Goal: Information Seeking & Learning: Learn about a topic

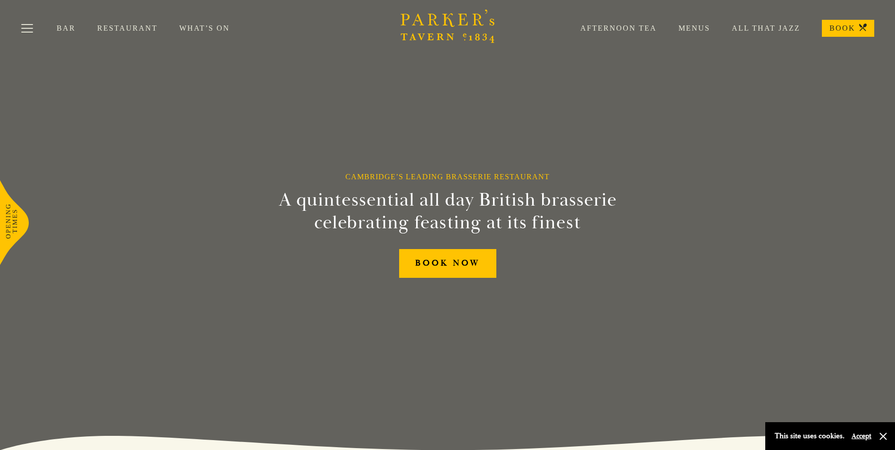
click at [111, 27] on link "Restaurant" at bounding box center [138, 28] width 82 height 9
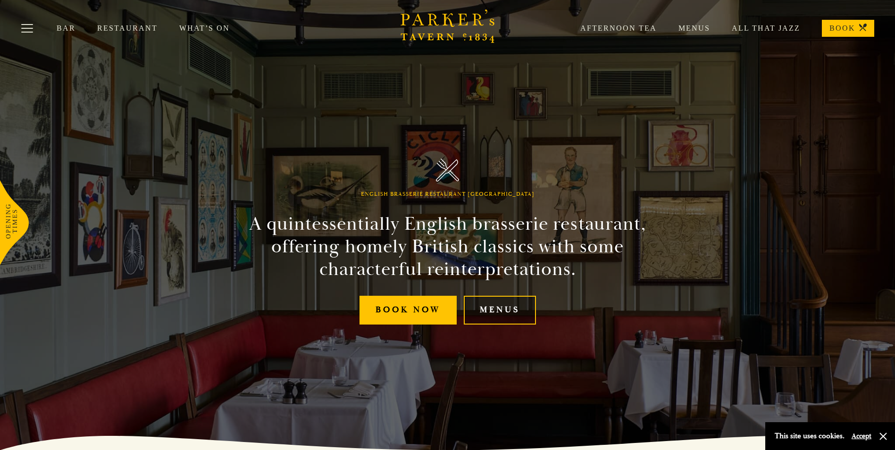
click at [504, 309] on link "Menus" at bounding box center [500, 310] width 72 height 29
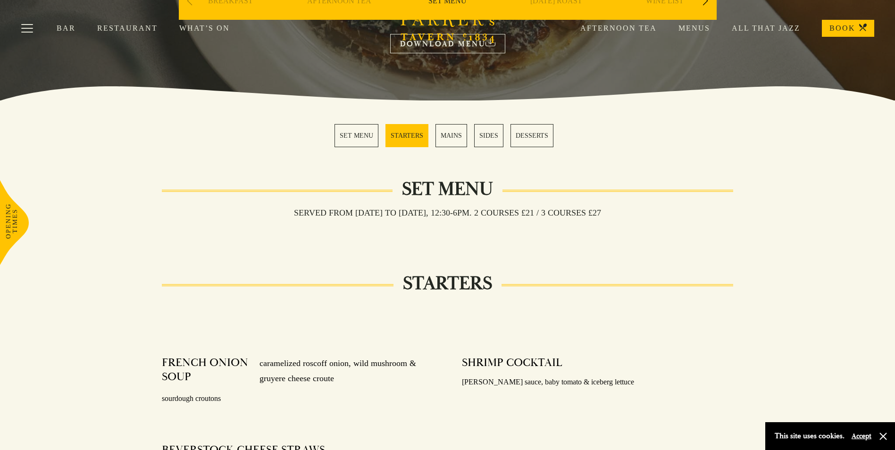
scroll to position [236, 0]
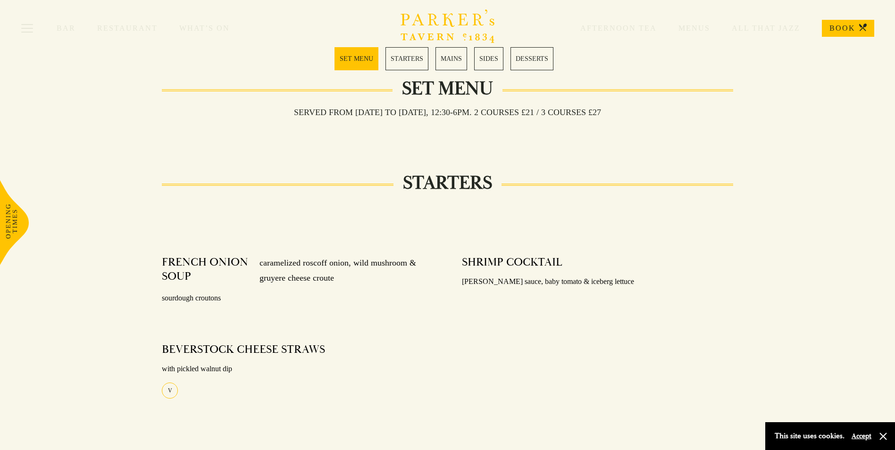
click at [457, 61] on link "MAINS" at bounding box center [451, 58] width 32 height 23
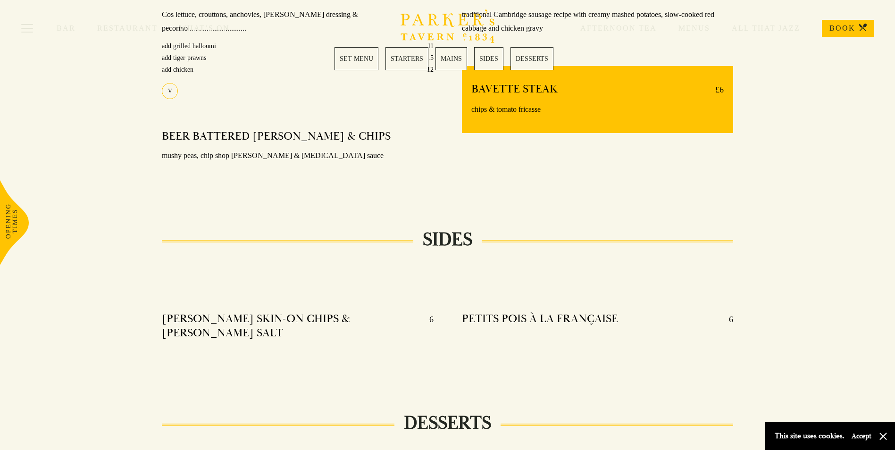
scroll to position [705, 0]
